Goal: Task Accomplishment & Management: Manage account settings

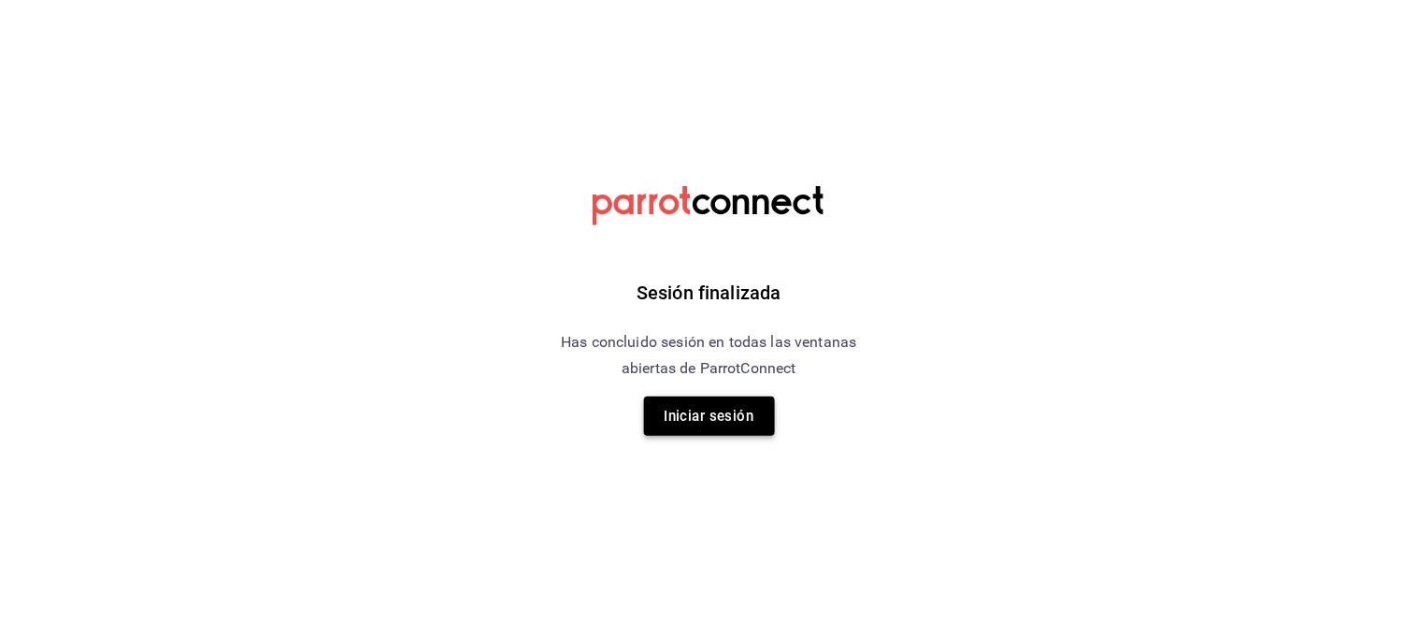
click at [680, 431] on button "Iniciar sesión" at bounding box center [709, 415] width 131 height 39
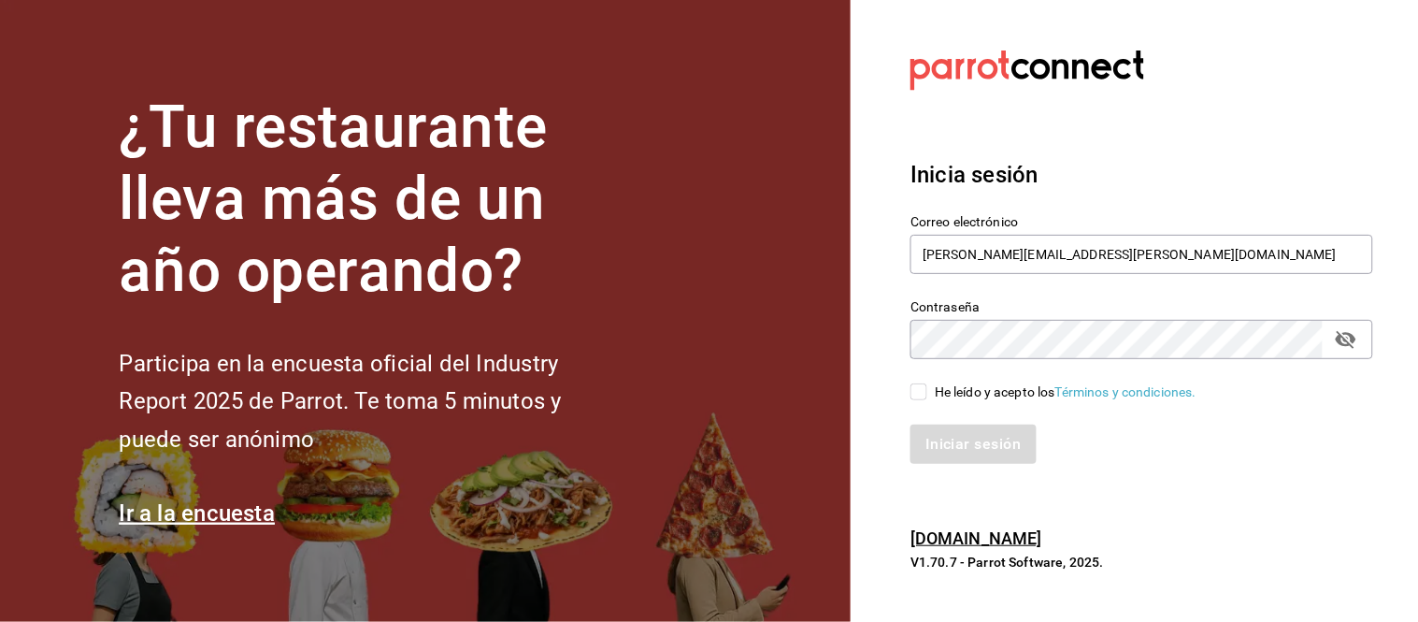
click at [914, 393] on input "He leído y acepto los Términos y condiciones." at bounding box center [918, 391] width 17 height 17
checkbox input "true"
click at [961, 450] on button "Iniciar sesión" at bounding box center [973, 443] width 127 height 39
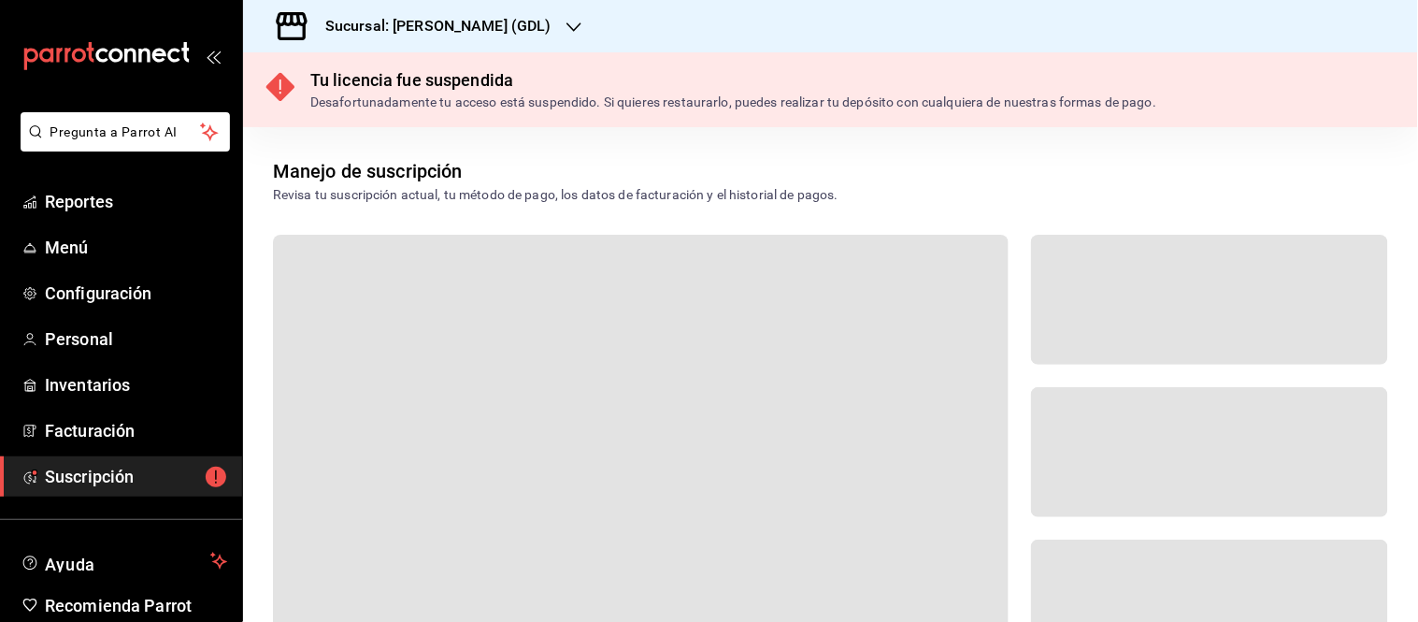
click at [464, 21] on h3 "Sucursal: [PERSON_NAME] (GDL)" at bounding box center [430, 26] width 241 height 22
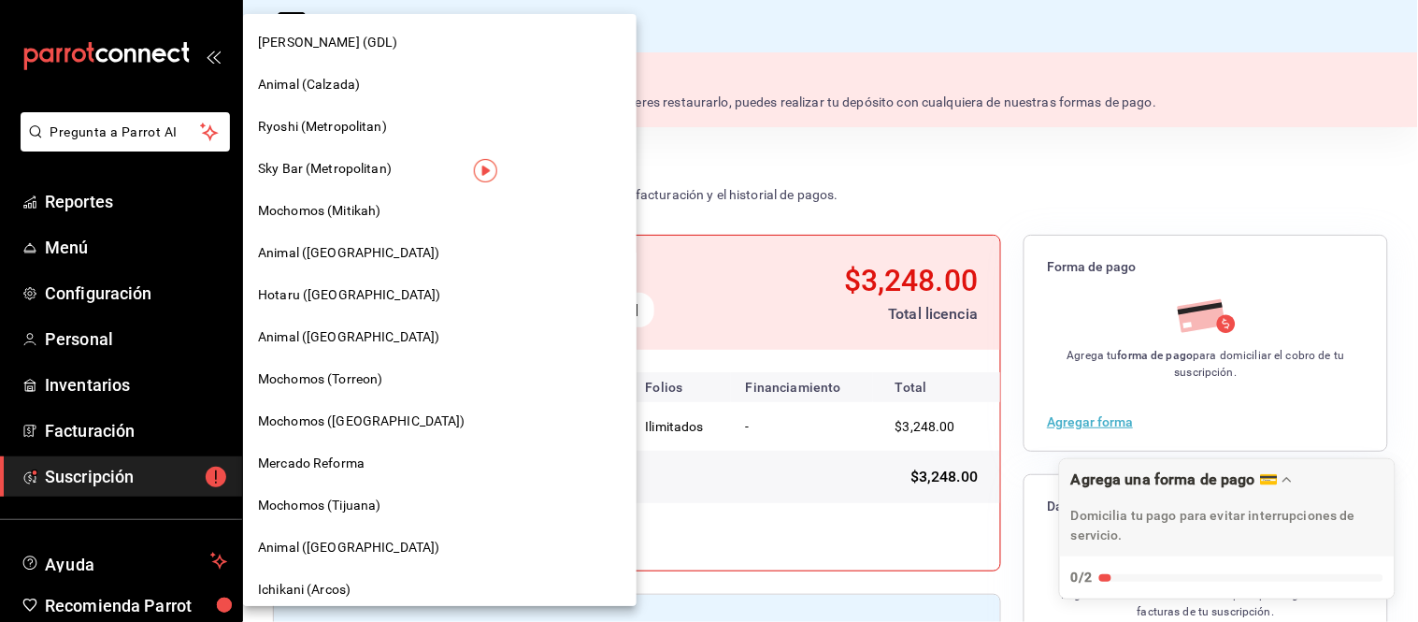
click at [328, 85] on span "Animal (Calzada)" at bounding box center [309, 85] width 102 height 20
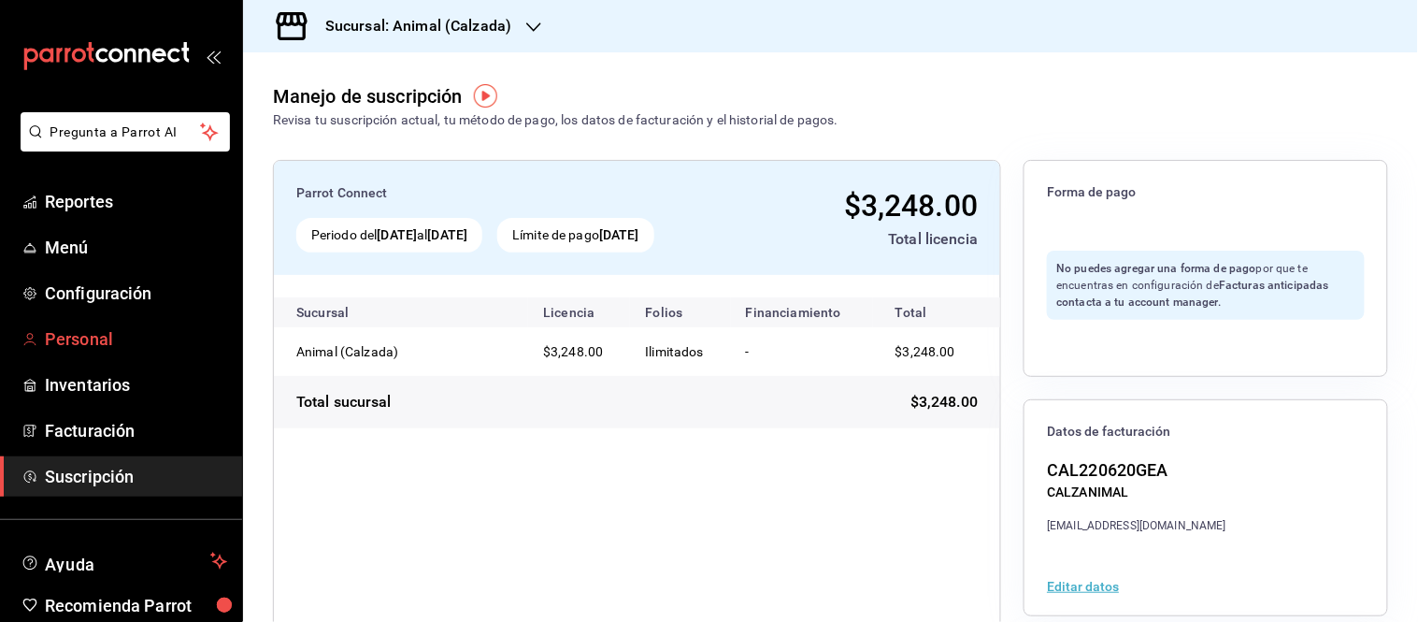
click at [69, 340] on span "Personal" at bounding box center [136, 338] width 182 height 25
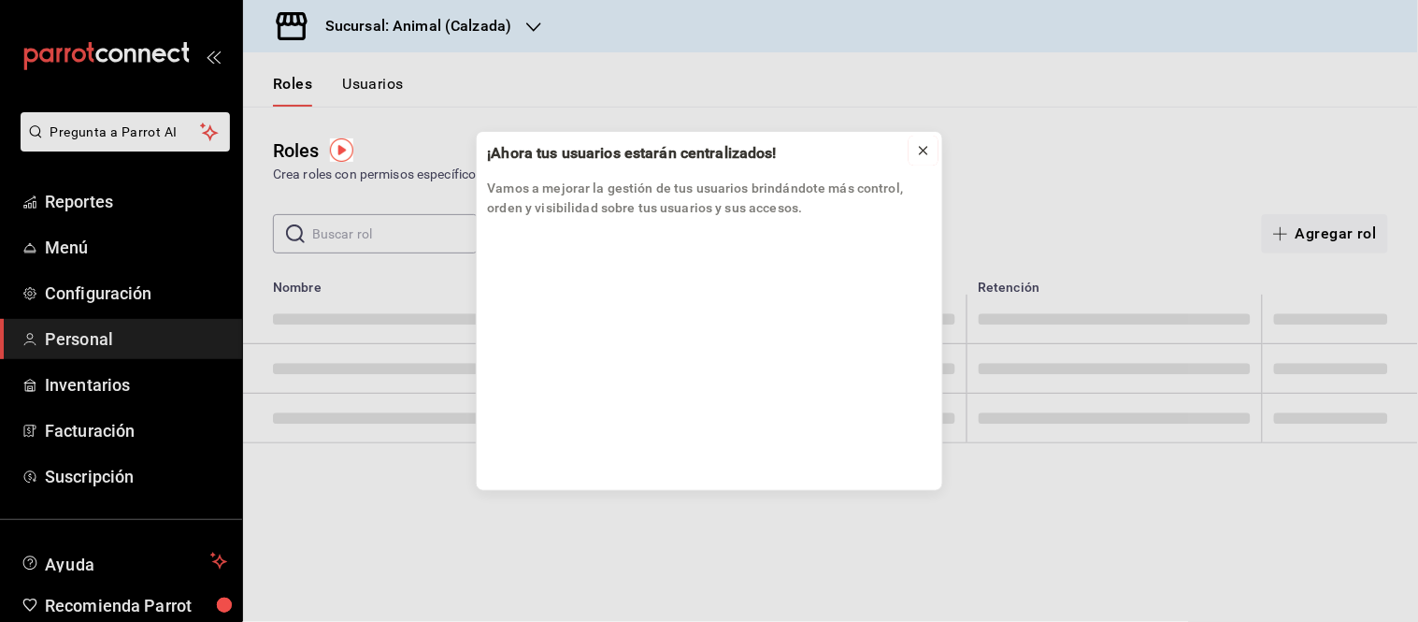
click at [921, 151] on icon at bounding box center [923, 150] width 15 height 15
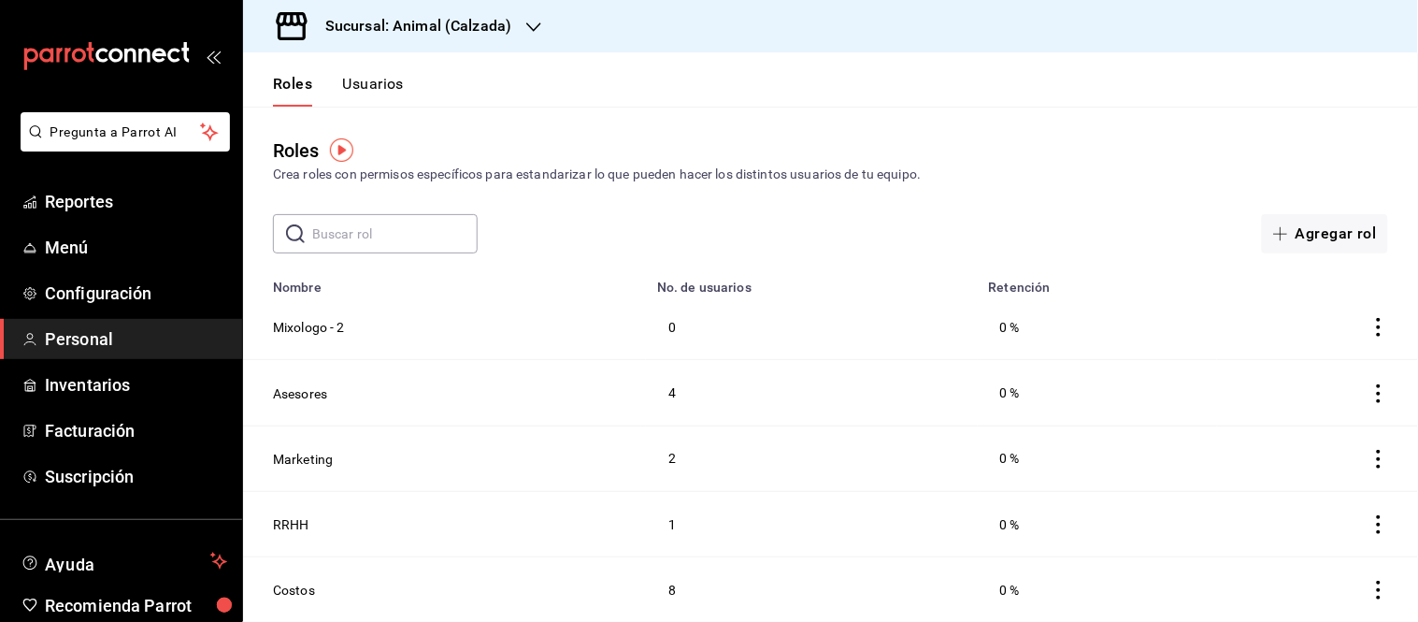
click at [396, 91] on button "Usuarios" at bounding box center [373, 91] width 62 height 32
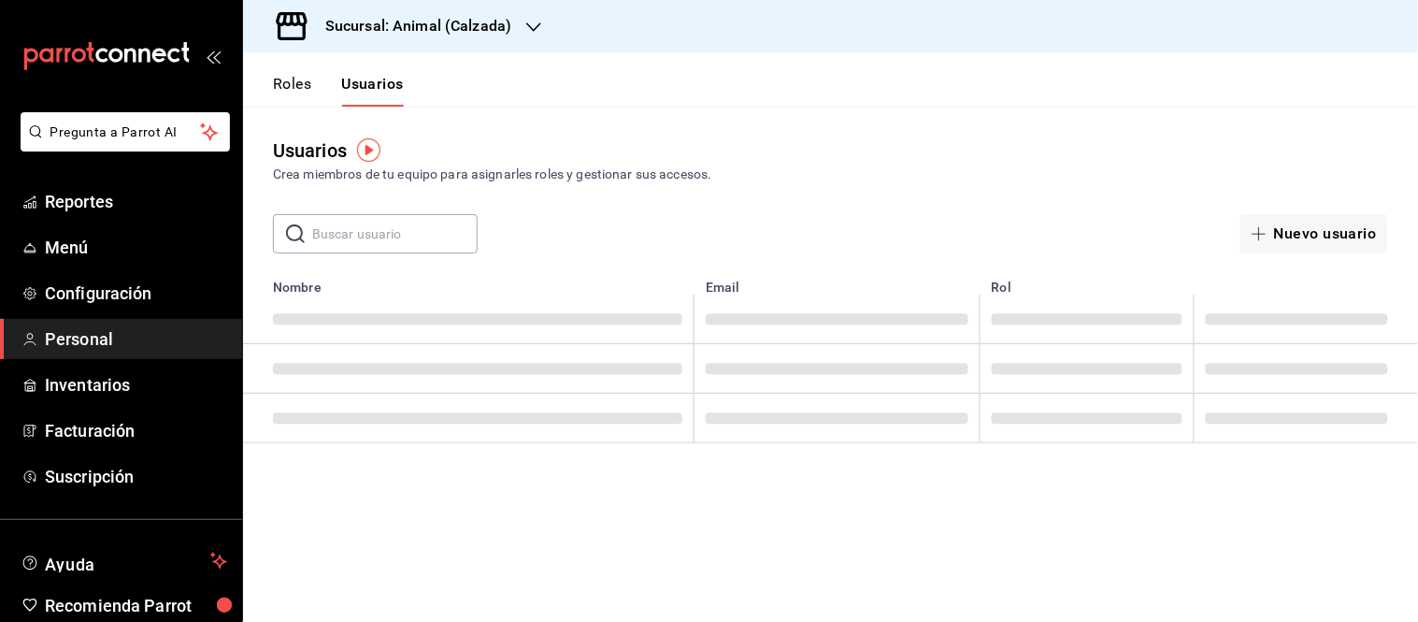
click at [362, 227] on input "text" at bounding box center [394, 233] width 165 height 37
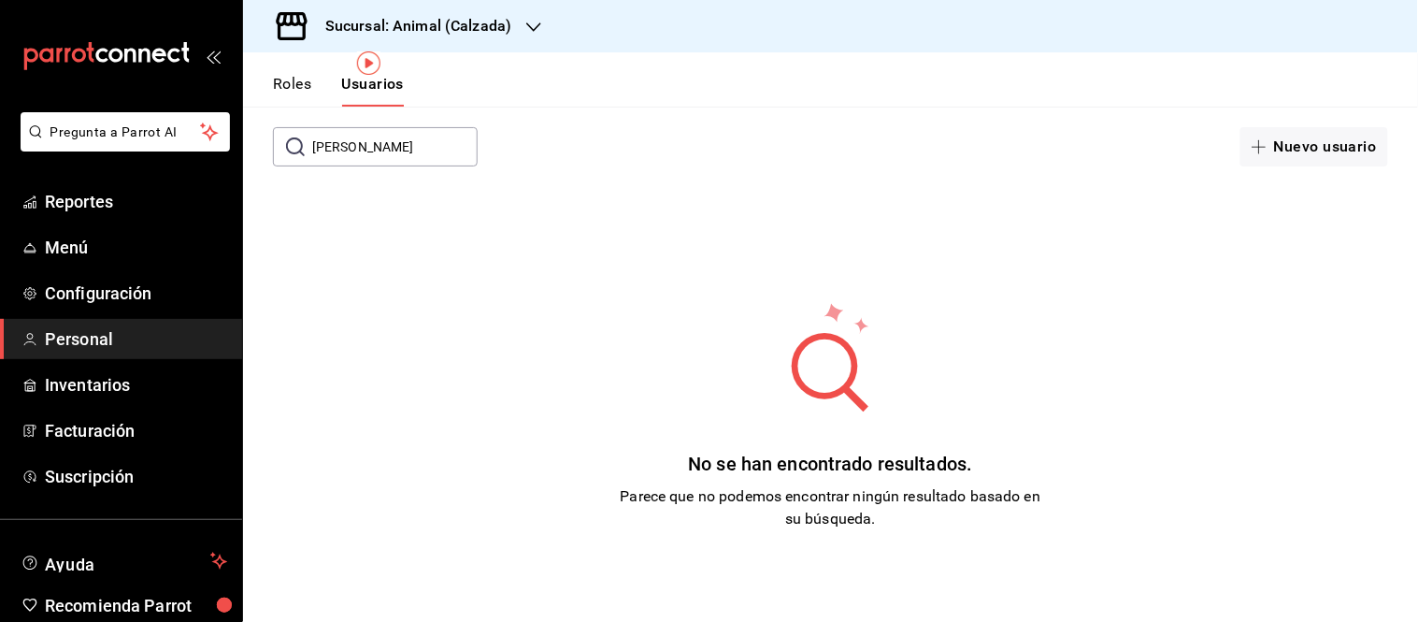
scroll to position [113, 0]
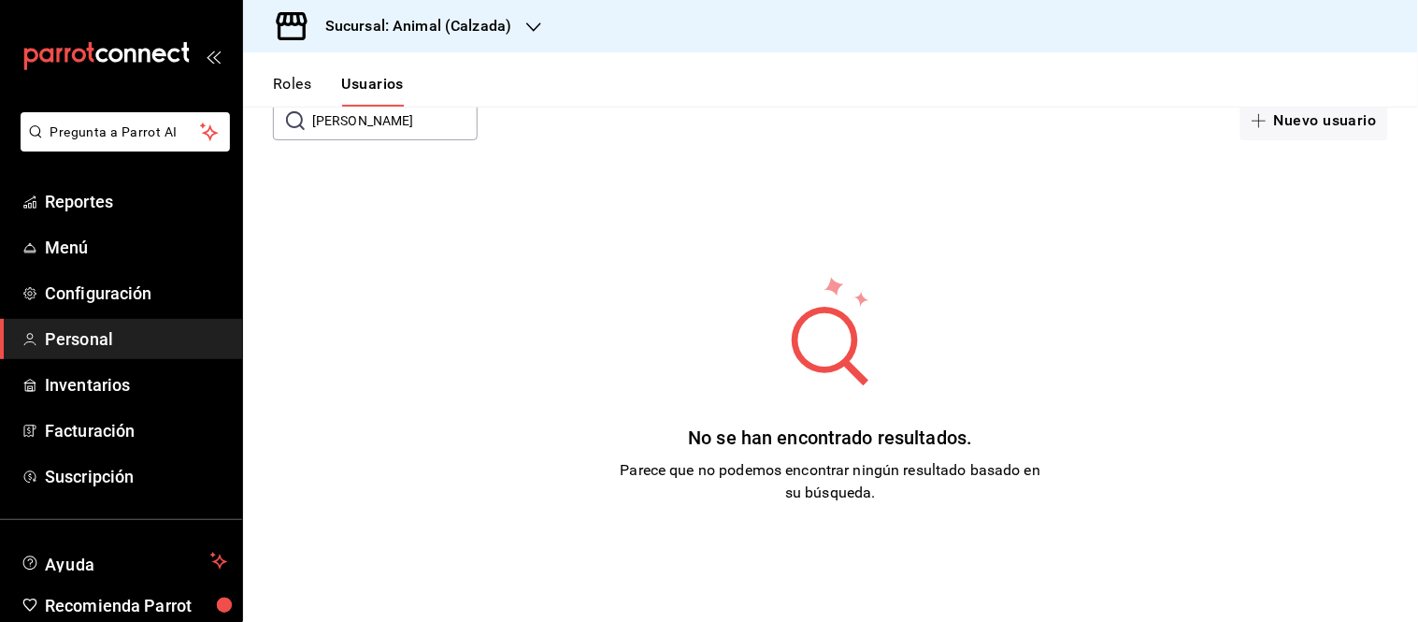
drag, startPoint x: 1210, startPoint y: 350, endPoint x: 1218, endPoint y: 359, distance: 11.3
click at [1210, 350] on div "No se han encontrado resultados. Parece que no podemos encontrar ningún resulta…" at bounding box center [830, 388] width 1175 height 467
drag, startPoint x: 1313, startPoint y: 266, endPoint x: 1288, endPoint y: 272, distance: 25.9
click at [1313, 266] on div "No se han encontrado resultados. Parece que no podemos encontrar ningún resulta…" at bounding box center [830, 388] width 1175 height 467
click at [359, 124] on input "luis t" at bounding box center [394, 120] width 165 height 37
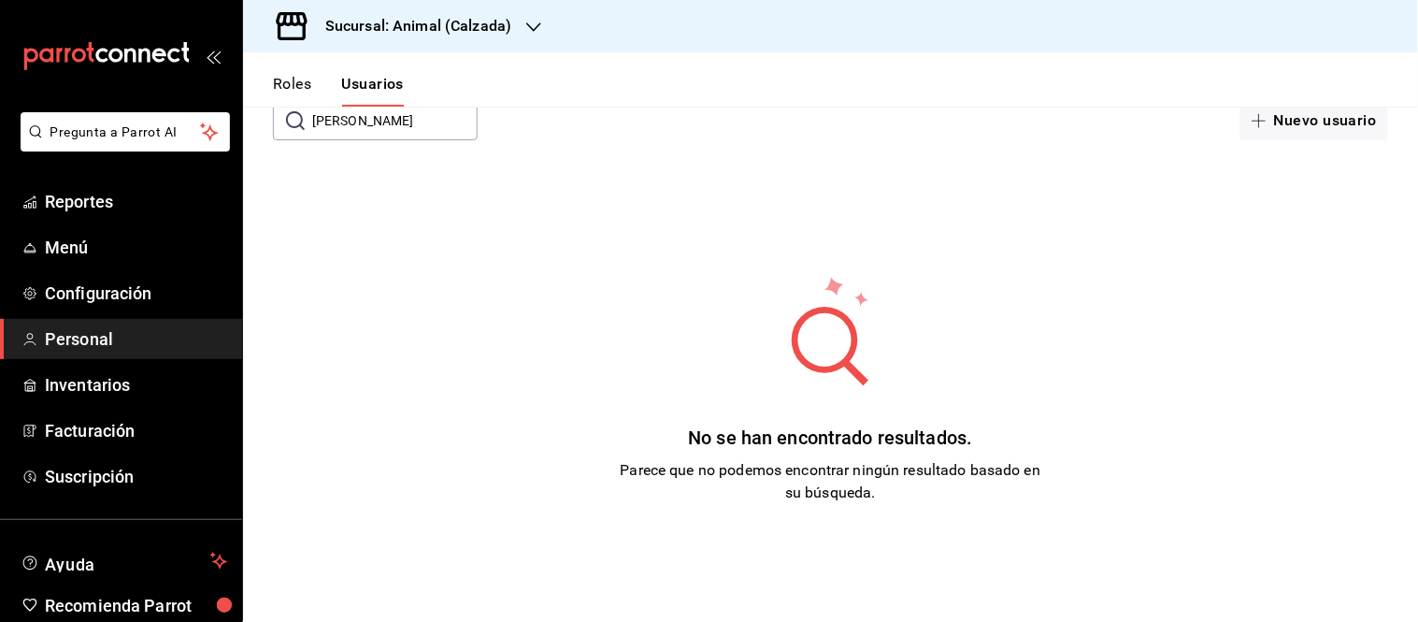
drag, startPoint x: 393, startPoint y: 124, endPoint x: 272, endPoint y: 127, distance: 121.5
click at [273, 127] on div "​ luis tapia ​" at bounding box center [375, 120] width 205 height 39
type input "luis.t"
